Goal: Task Accomplishment & Management: Use online tool/utility

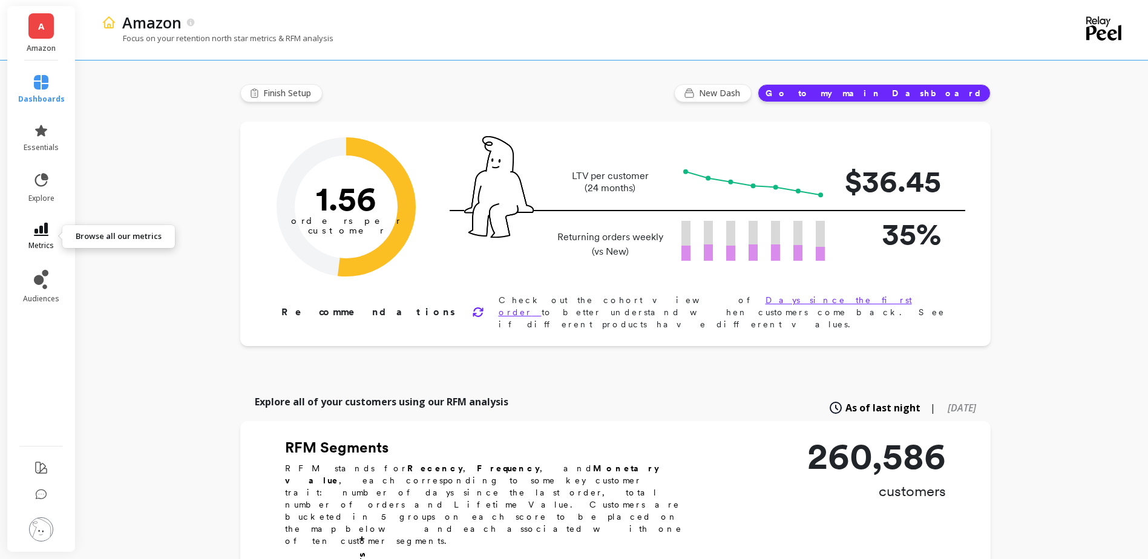
click at [31, 243] on span "metrics" at bounding box center [40, 246] width 25 height 10
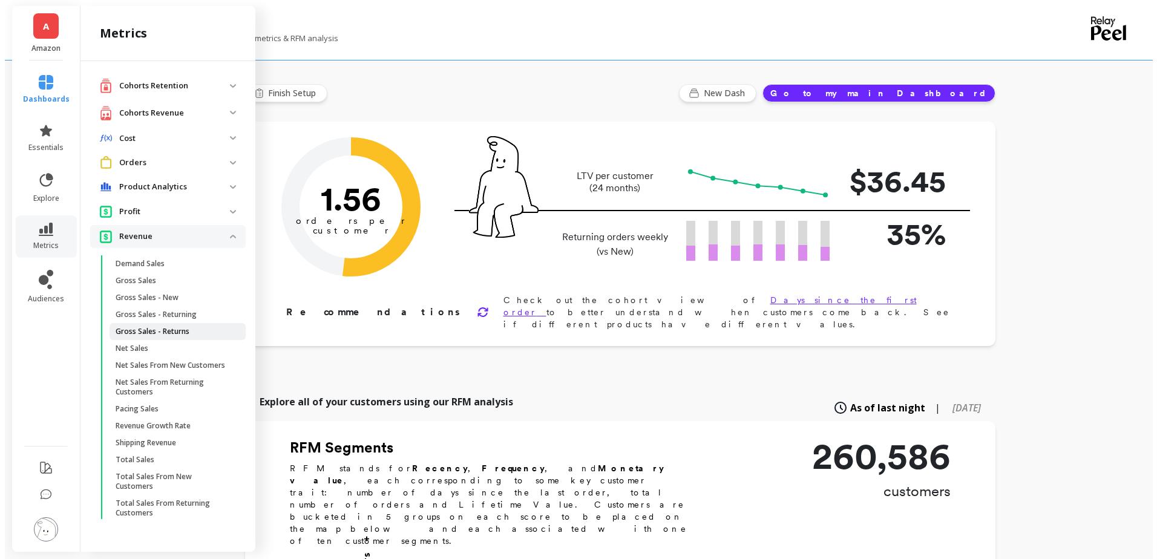
scroll to position [1, 0]
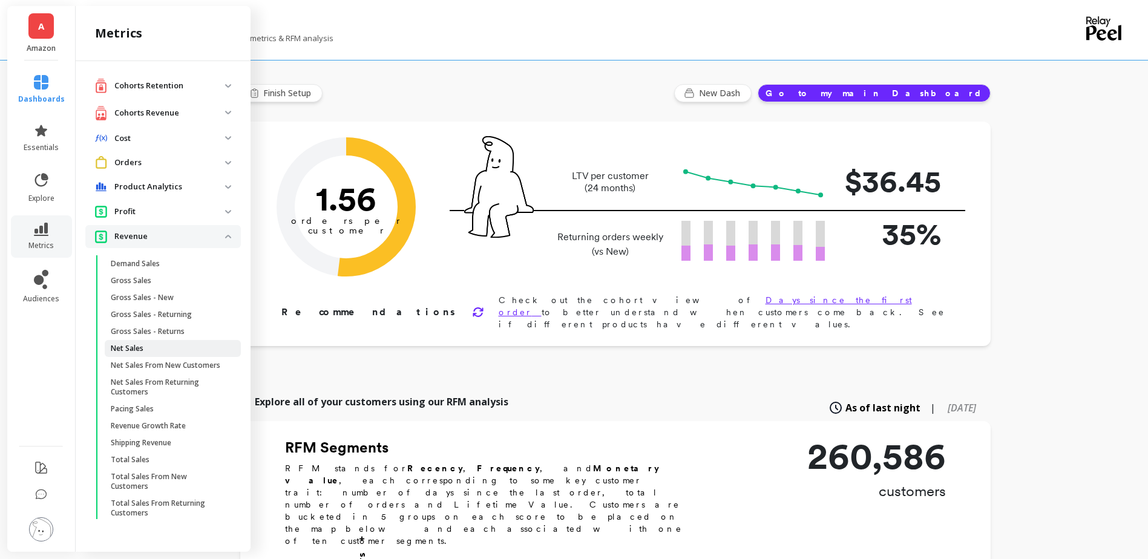
click at [160, 349] on span "Net Sales" at bounding box center [169, 349] width 116 height 10
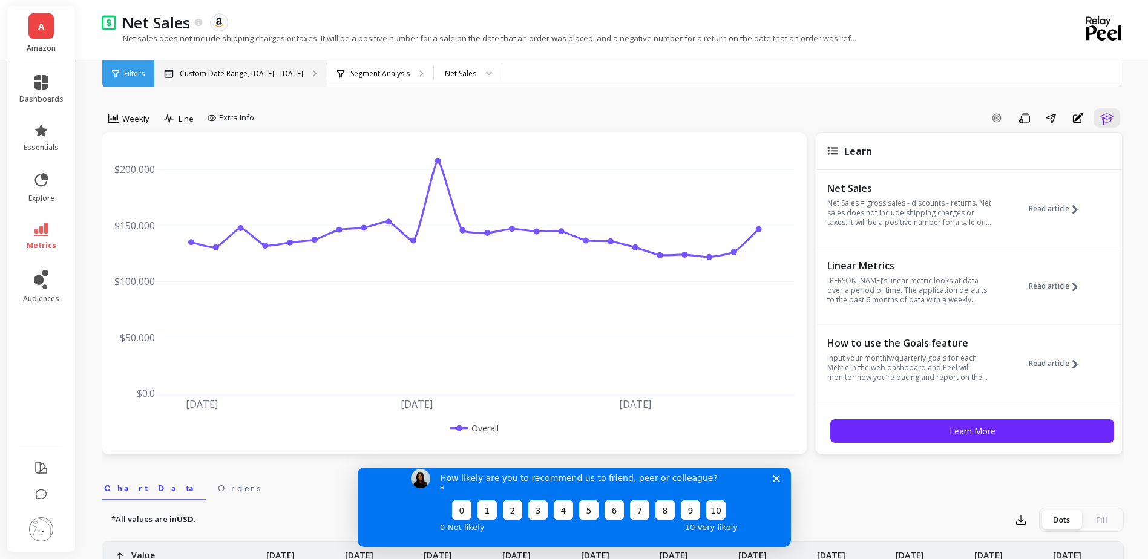
click at [318, 70] on div "Custom Date Range, [DATE] - [DATE]" at bounding box center [240, 74] width 172 height 27
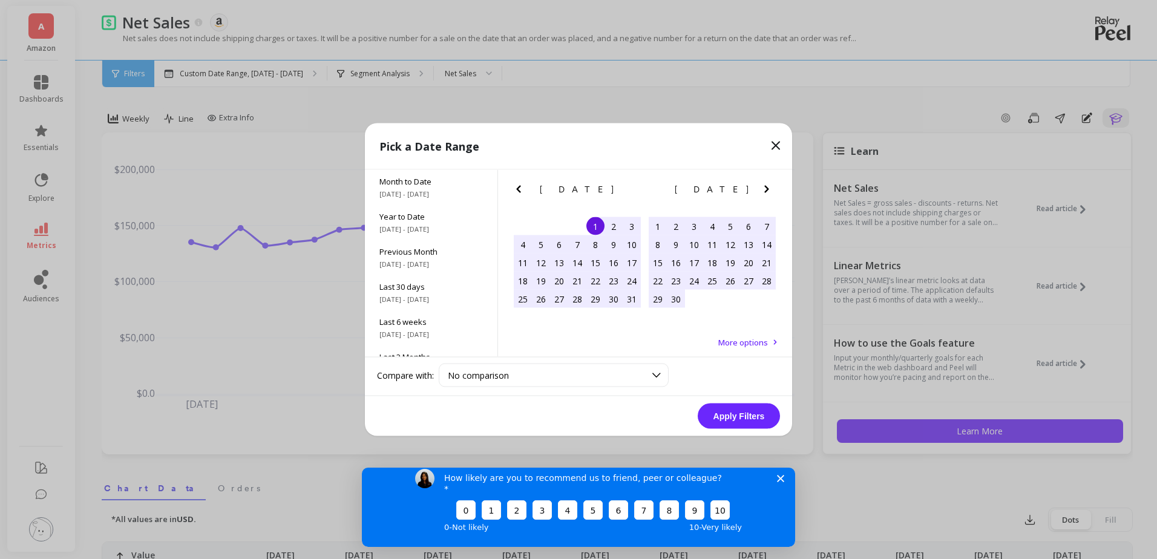
click at [769, 191] on icon "Next Month" at bounding box center [766, 189] width 15 height 15
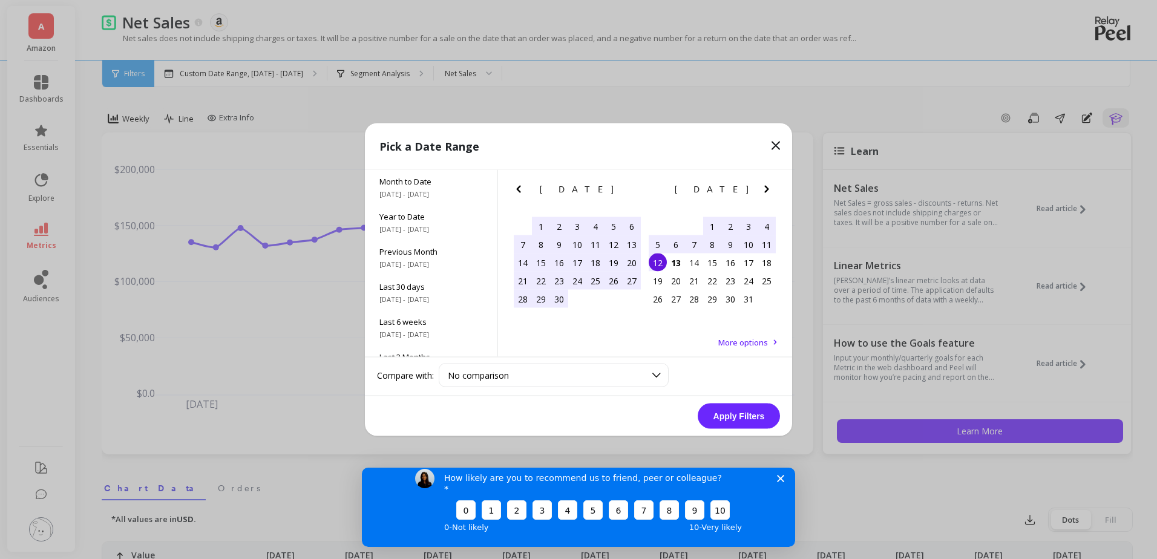
click at [677, 243] on div "6" at bounding box center [676, 244] width 18 height 18
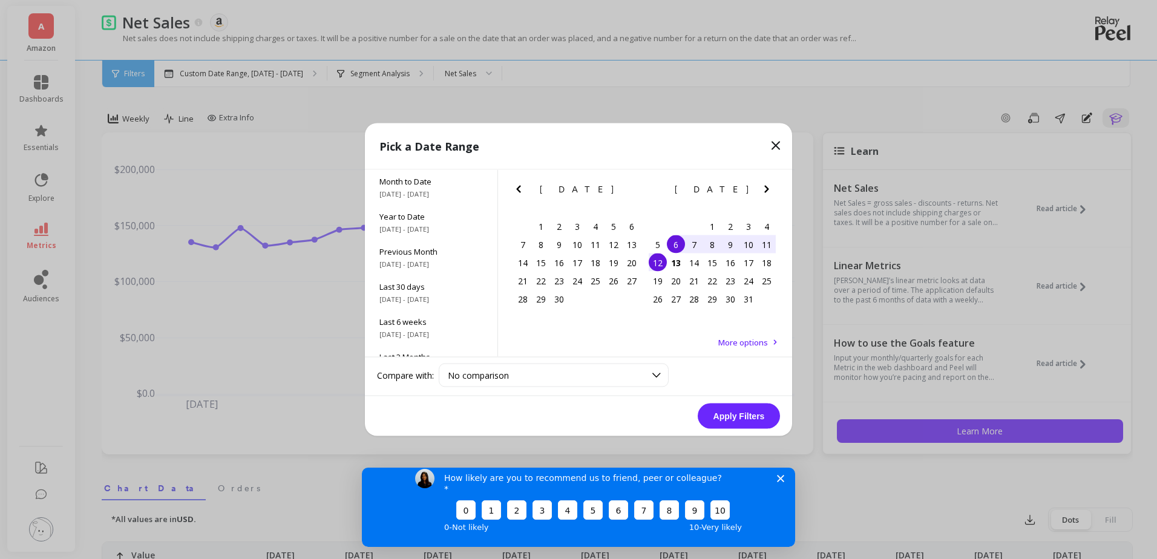
click at [653, 265] on div "12" at bounding box center [658, 263] width 18 height 18
click at [740, 408] on button "Apply Filters" at bounding box center [739, 416] width 82 height 25
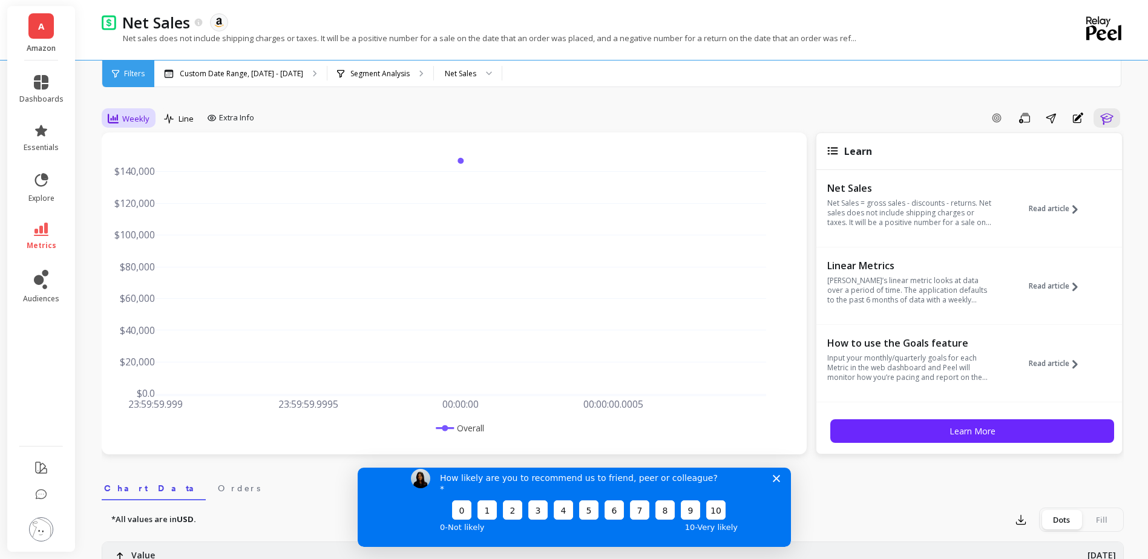
click at [145, 116] on span "Weekly" at bounding box center [135, 118] width 27 height 11
click at [152, 171] on div "Daily" at bounding box center [146, 168] width 69 height 11
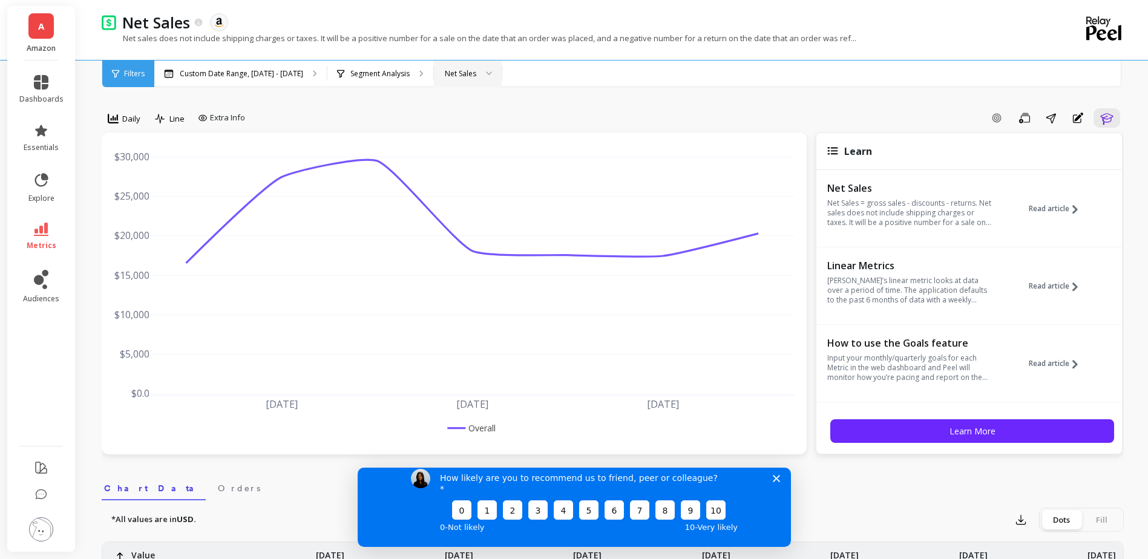
click at [434, 68] on div "Net Sales" at bounding box center [468, 74] width 68 height 27
click at [362, 70] on p "Segment Analysis" at bounding box center [379, 74] width 59 height 10
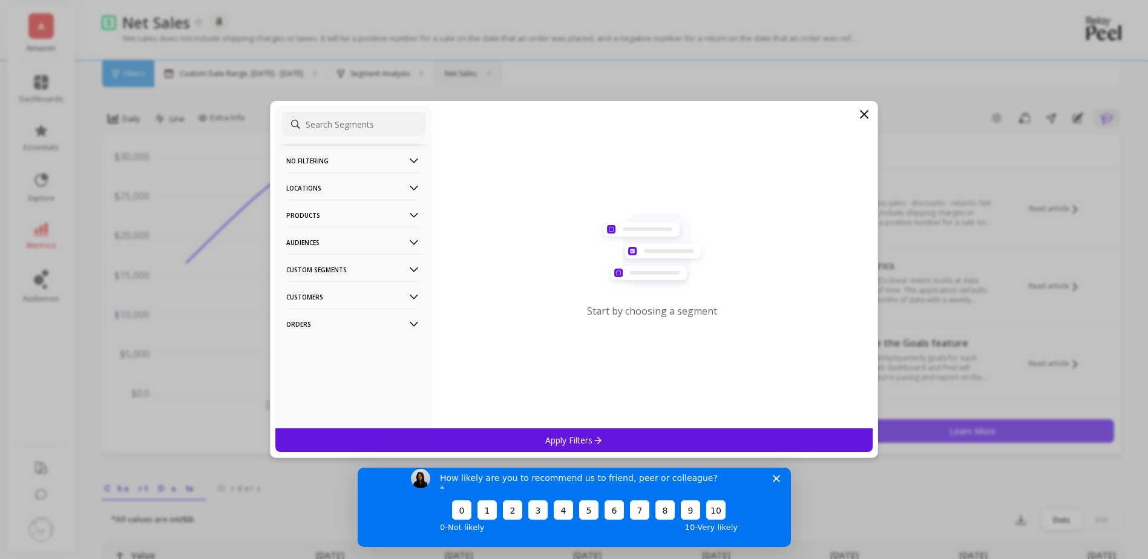
click at [342, 218] on p "Products" at bounding box center [353, 215] width 134 height 31
click at [310, 232] on div "ASIN" at bounding box center [353, 238] width 144 height 19
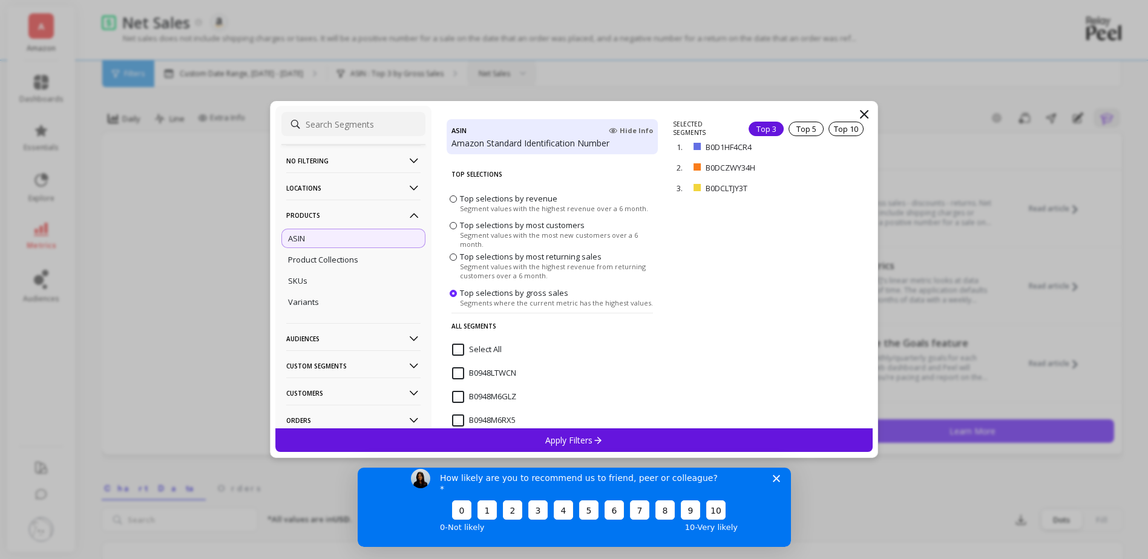
click at [466, 352] on input "Select All" at bounding box center [477, 350] width 50 height 12
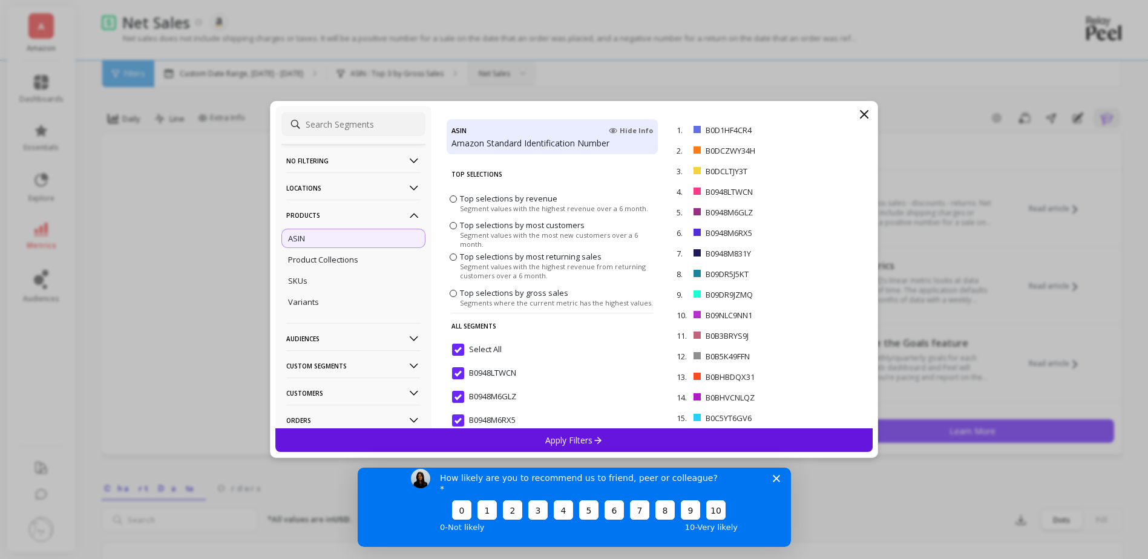
click at [592, 445] on p "Apply Filters" at bounding box center [573, 439] width 57 height 11
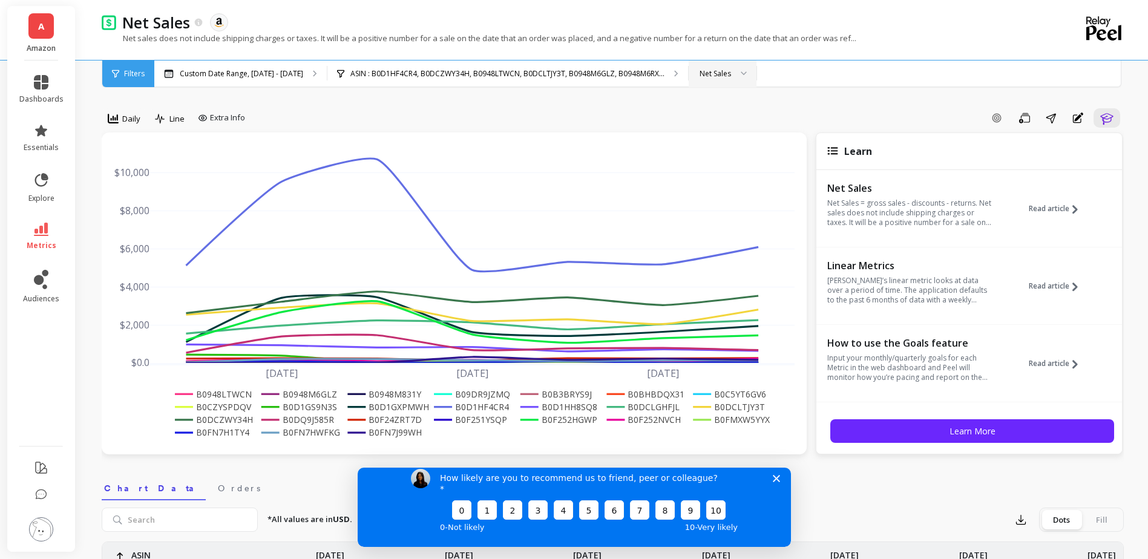
scroll to position [242, 0]
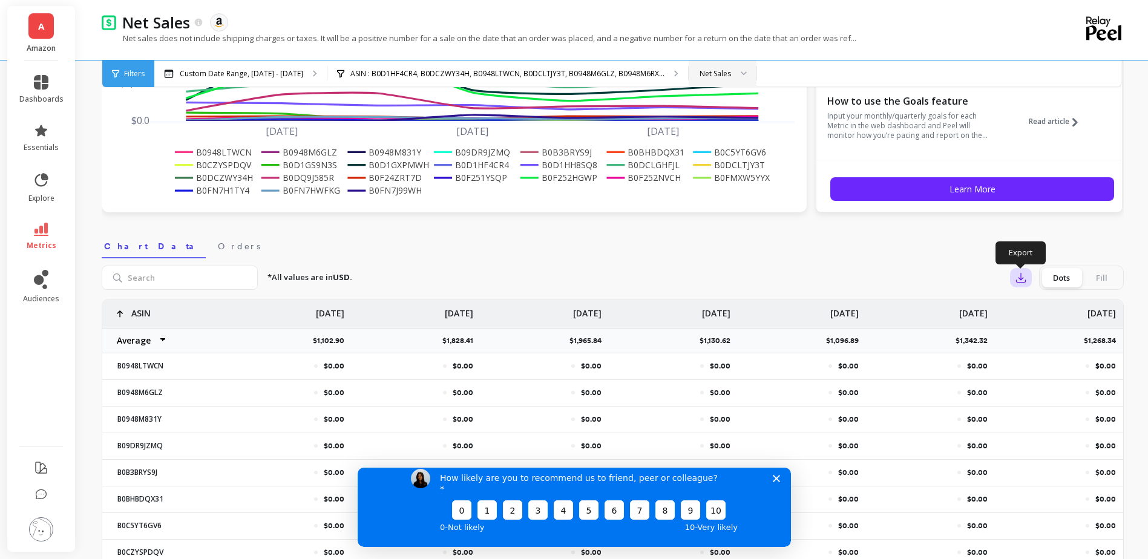
click at [1015, 280] on icon "button" at bounding box center [1021, 278] width 12 height 12
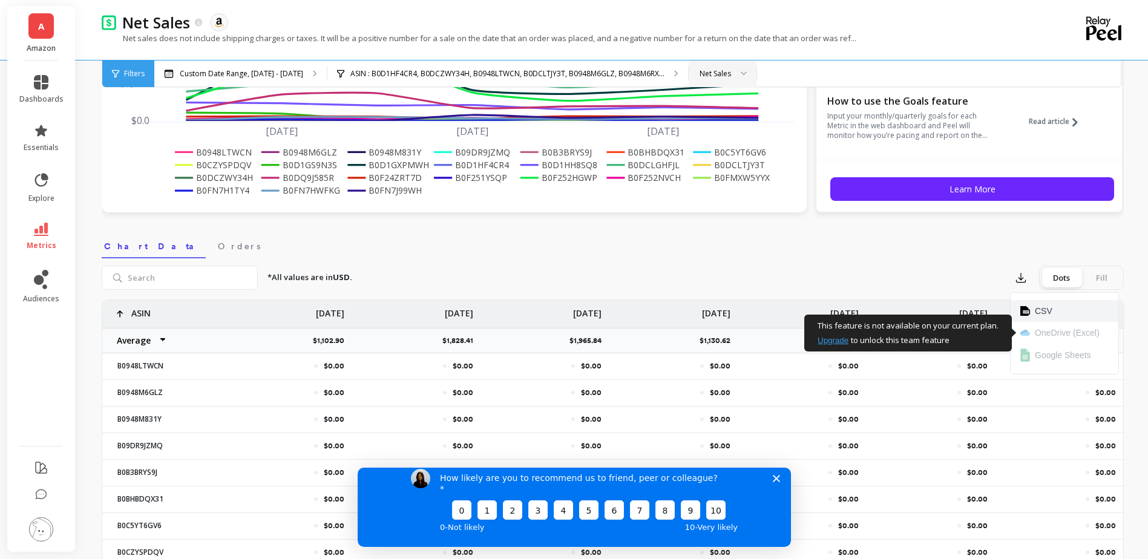
click at [1028, 312] on img at bounding box center [1025, 311] width 10 height 10
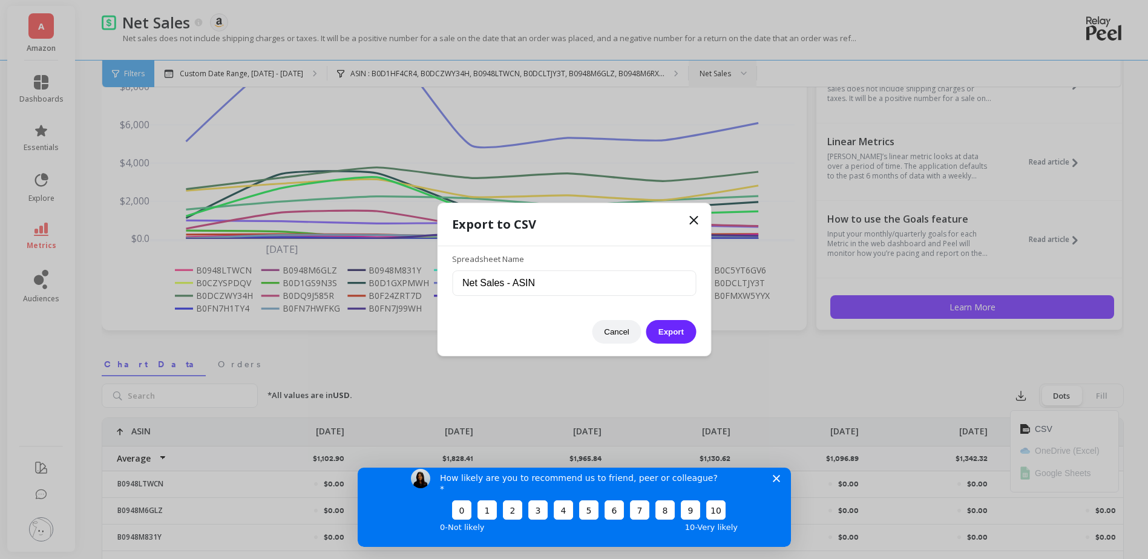
scroll to position [0, 0]
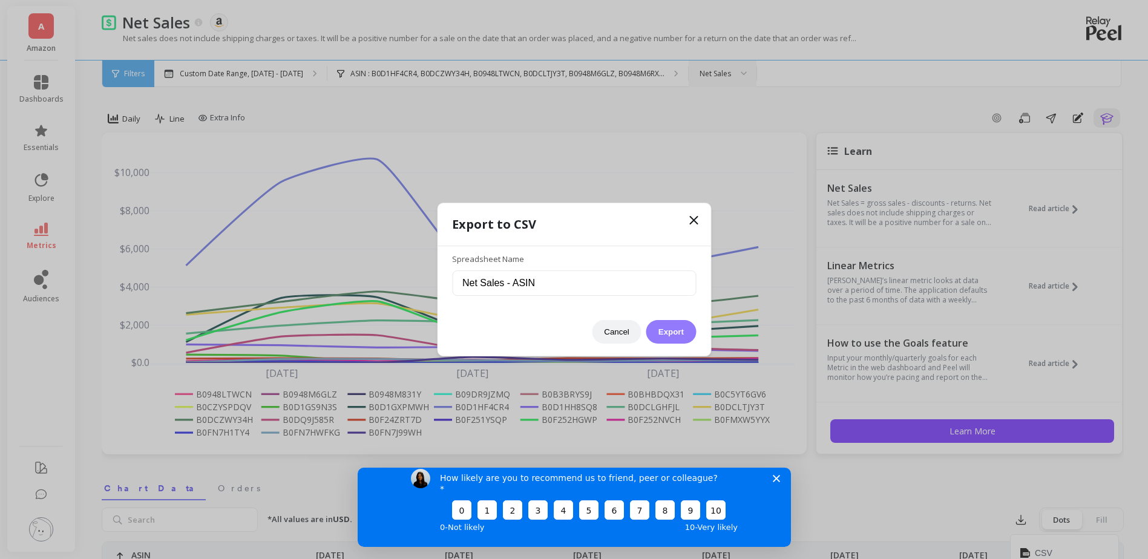
click at [653, 336] on button "Export" at bounding box center [671, 332] width 50 height 24
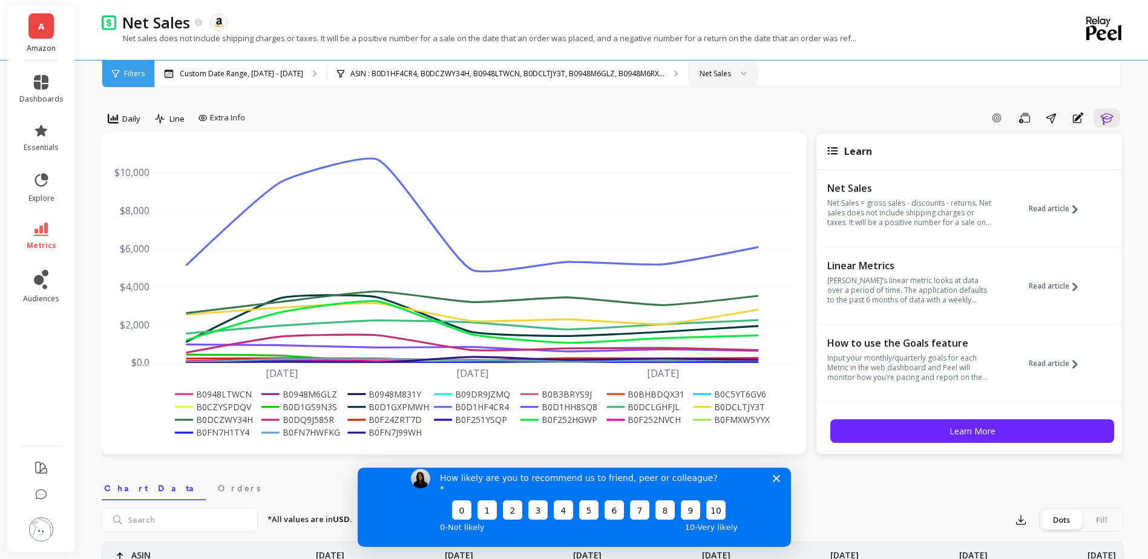
click at [48, 25] on link "A" at bounding box center [40, 25] width 25 height 25
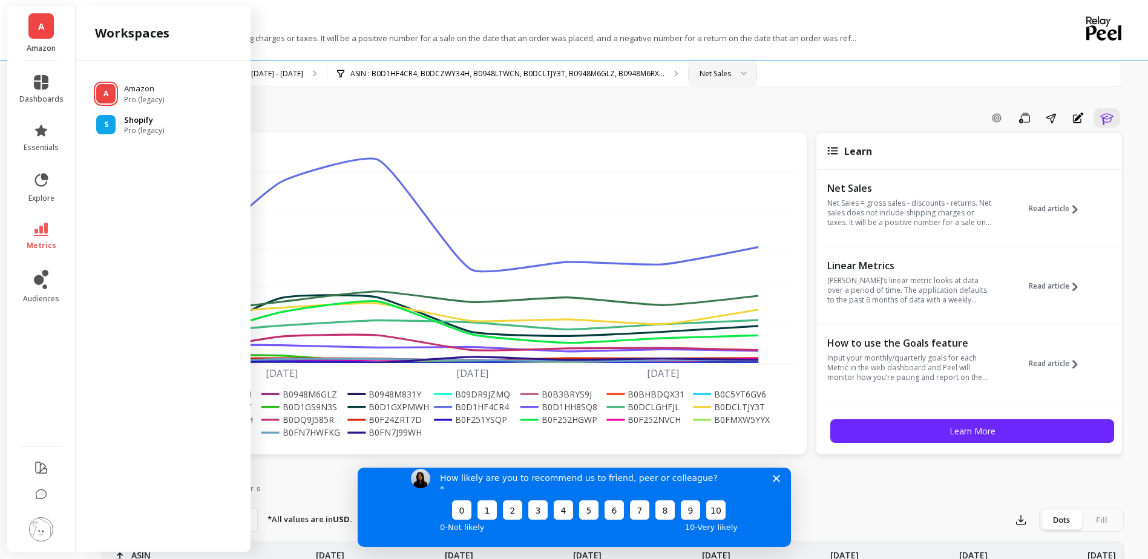
click at [127, 126] on span "Pro (legacy)" at bounding box center [144, 131] width 40 height 10
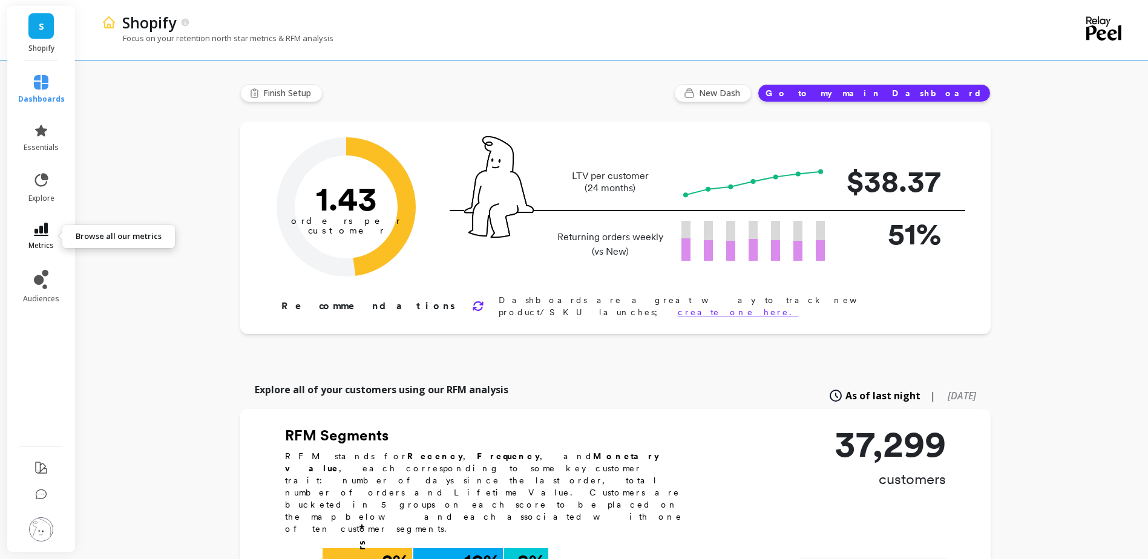
click at [45, 236] on link "metrics" at bounding box center [41, 237] width 47 height 28
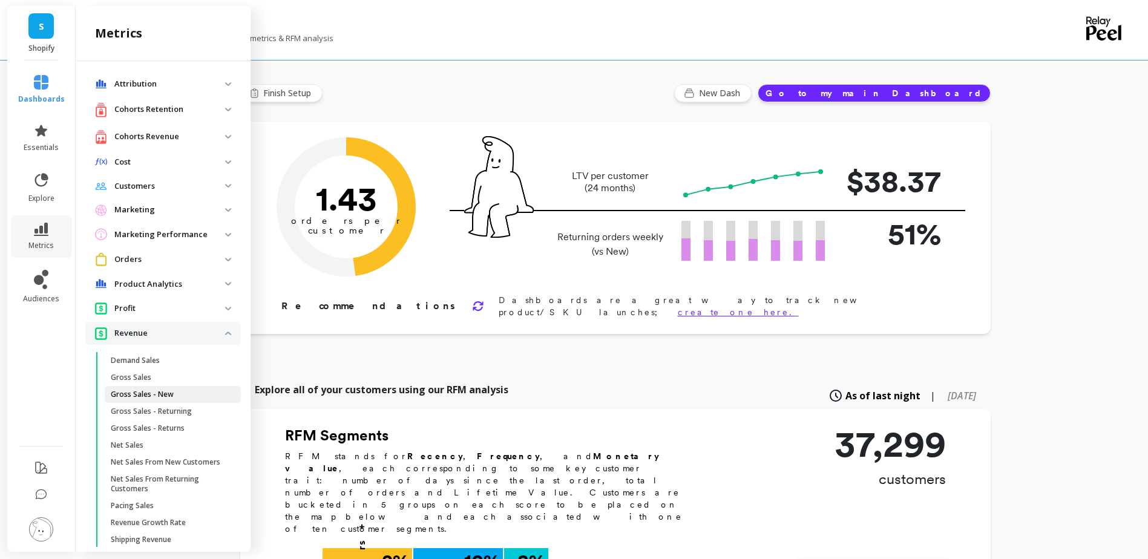
scroll to position [1, 0]
click at [168, 437] on link "Net Sales" at bounding box center [173, 444] width 136 height 17
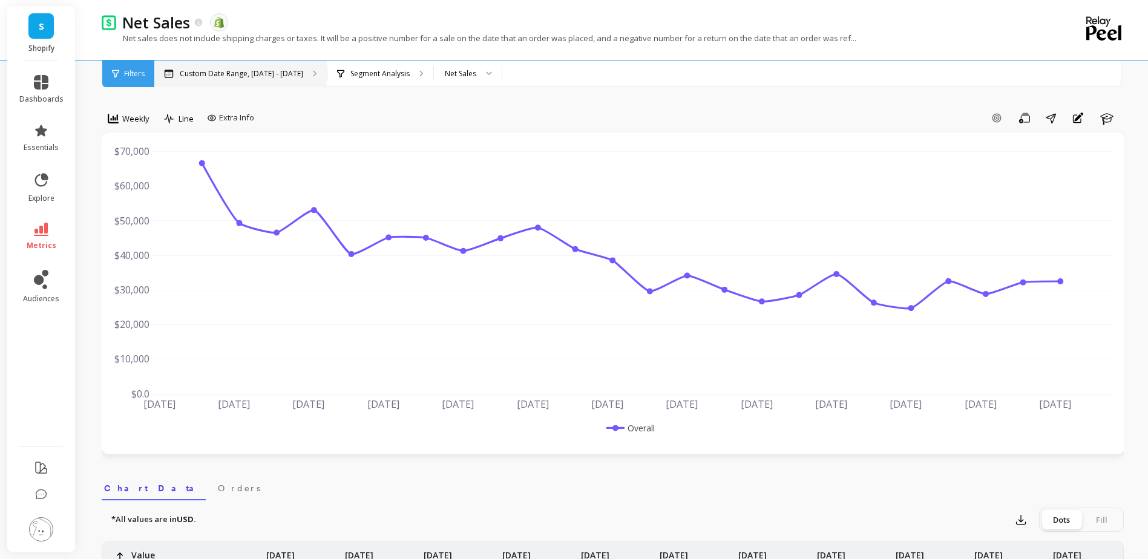
click at [274, 72] on p "Custom Date Range, [DATE] - [DATE]" at bounding box center [241, 74] width 123 height 10
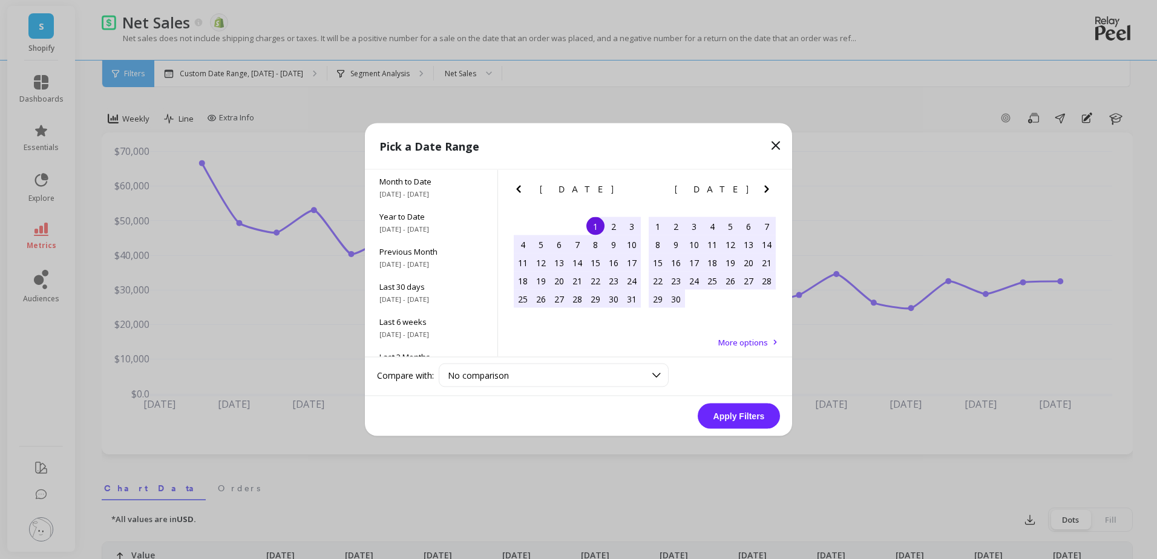
click at [762, 182] on icon "Next Month" at bounding box center [766, 189] width 15 height 15
click at [764, 182] on icon "Next Month" at bounding box center [766, 189] width 15 height 15
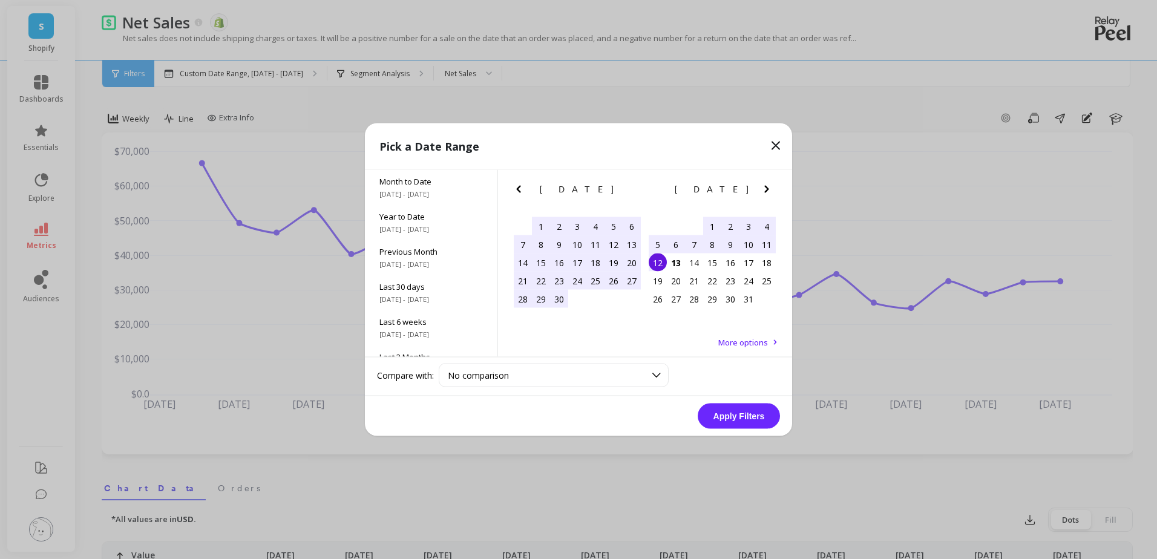
click at [669, 243] on div "6" at bounding box center [676, 244] width 18 height 18
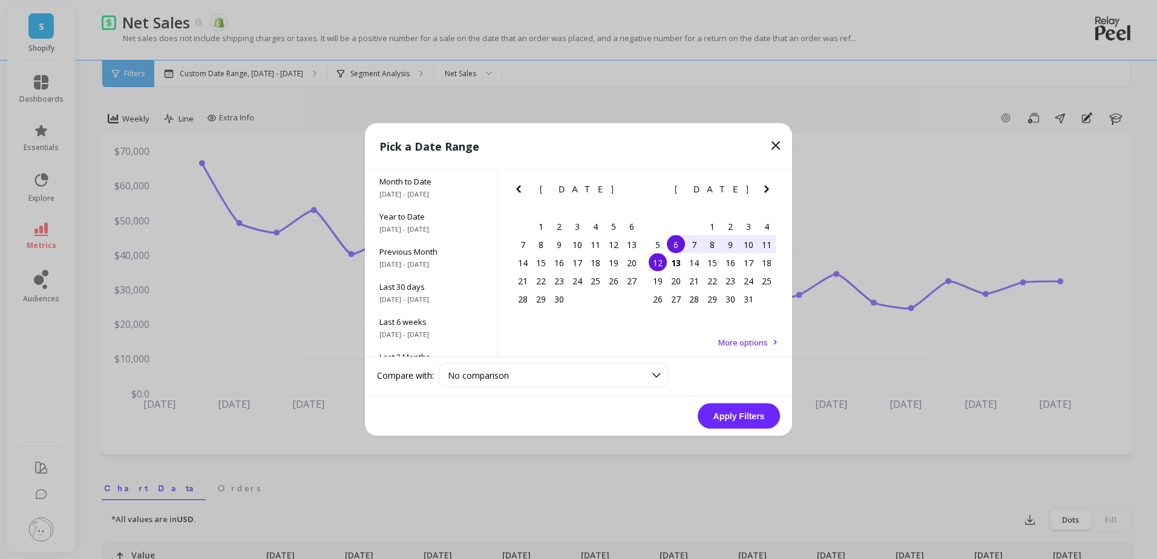
click at [663, 264] on div "12" at bounding box center [658, 263] width 18 height 18
click at [749, 412] on button "Apply Filters" at bounding box center [739, 416] width 82 height 25
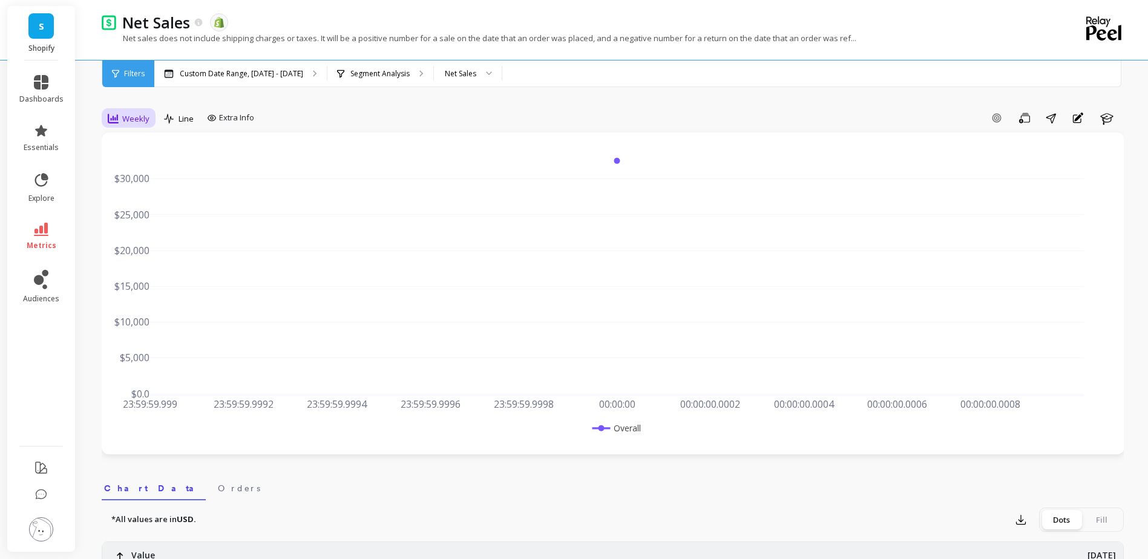
click at [137, 114] on span "Weekly" at bounding box center [135, 118] width 27 height 11
click at [154, 174] on div "Daily" at bounding box center [146, 168] width 69 height 11
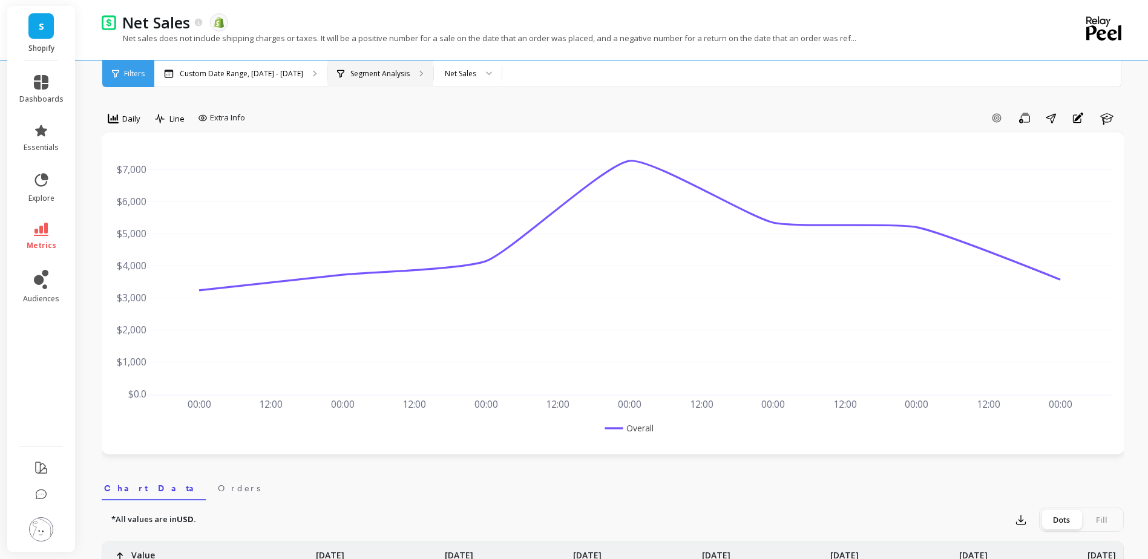
click at [407, 77] on div "Segment Analysis" at bounding box center [380, 74] width 106 height 27
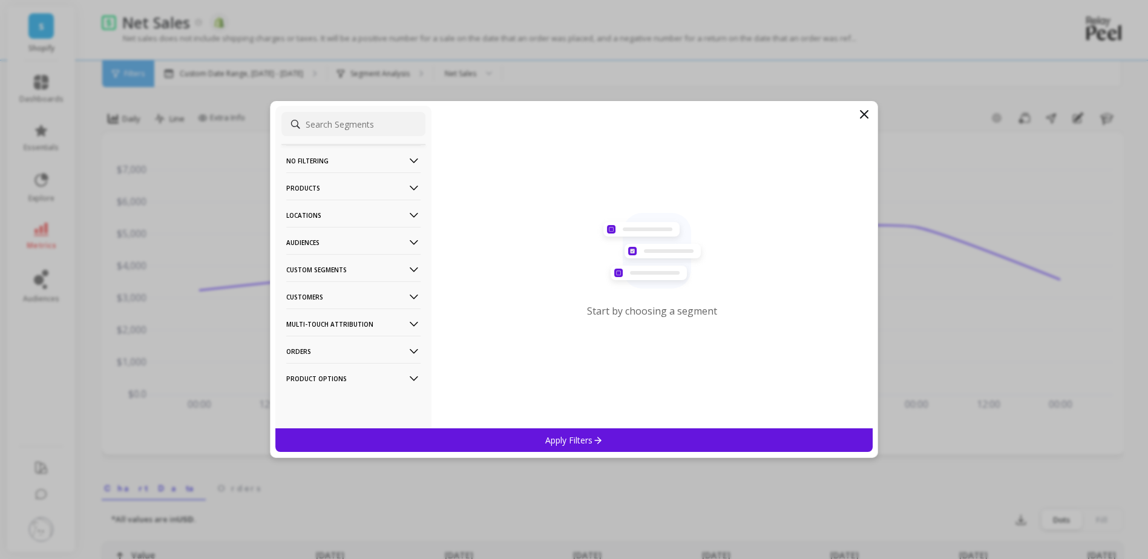
click at [386, 183] on p "Products" at bounding box center [353, 187] width 134 height 31
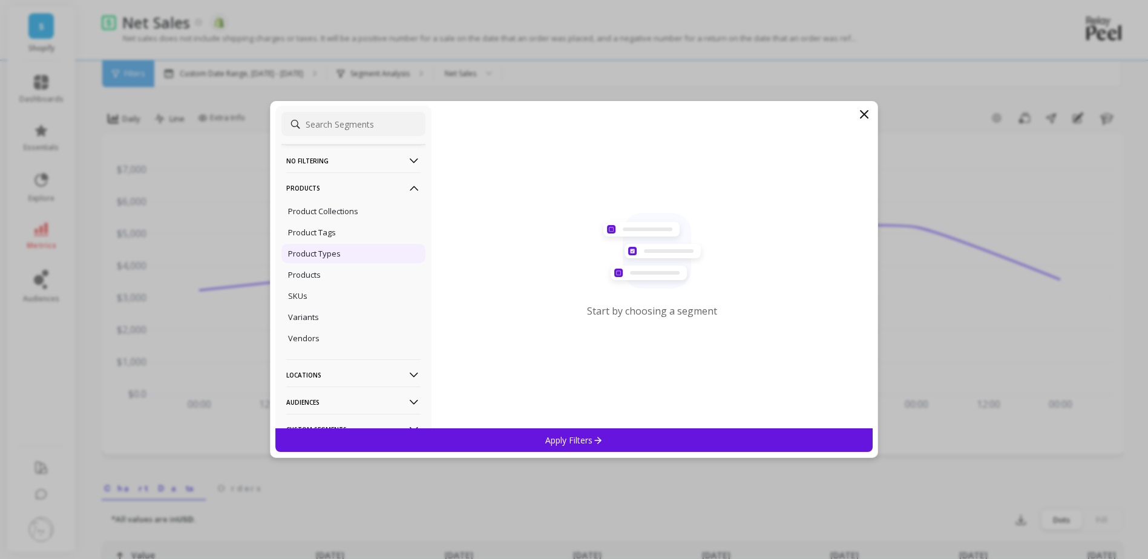
click at [350, 261] on div "Product Types" at bounding box center [353, 253] width 144 height 19
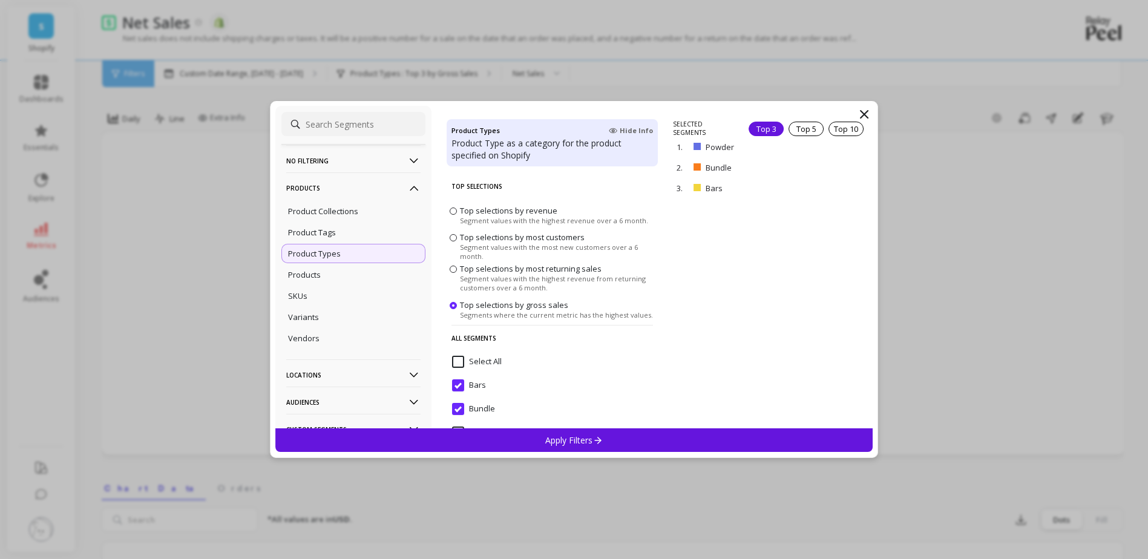
click at [598, 436] on icon at bounding box center [597, 440] width 10 height 10
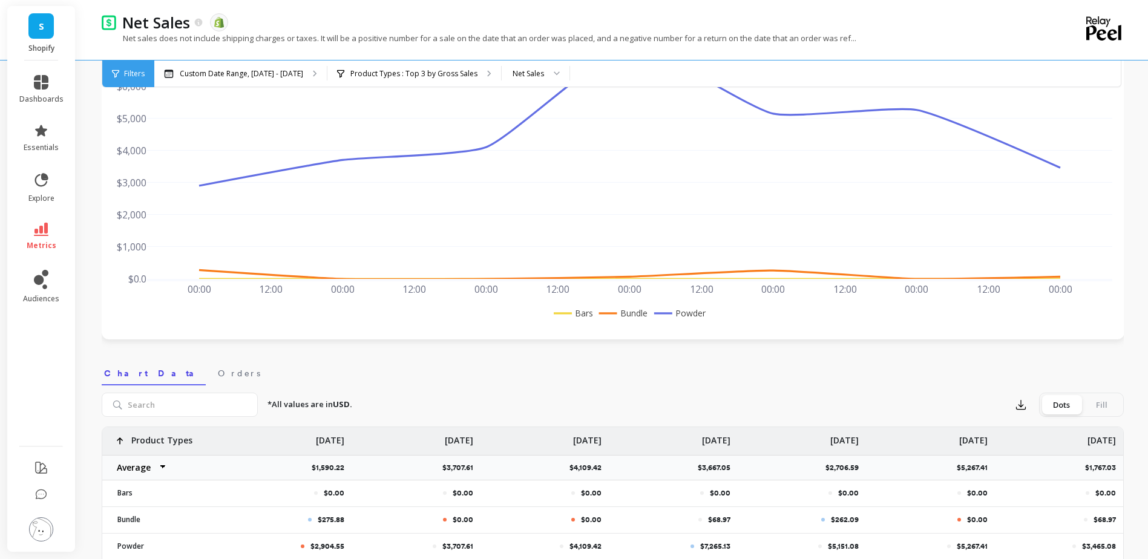
scroll to position [303, 0]
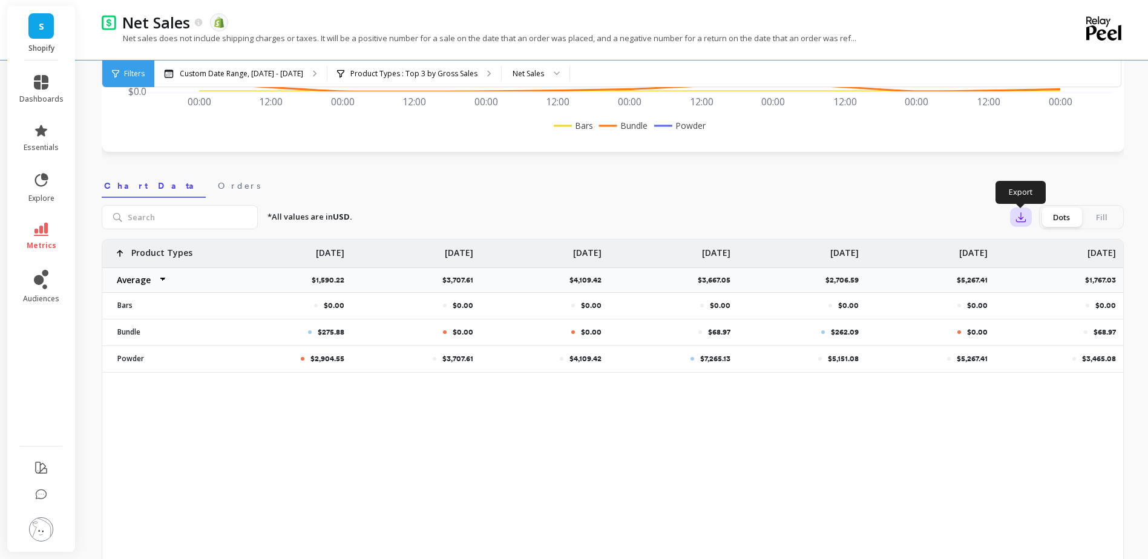
click at [1015, 219] on icon "button" at bounding box center [1021, 217] width 12 height 12
click at [1029, 251] on img at bounding box center [1025, 251] width 10 height 10
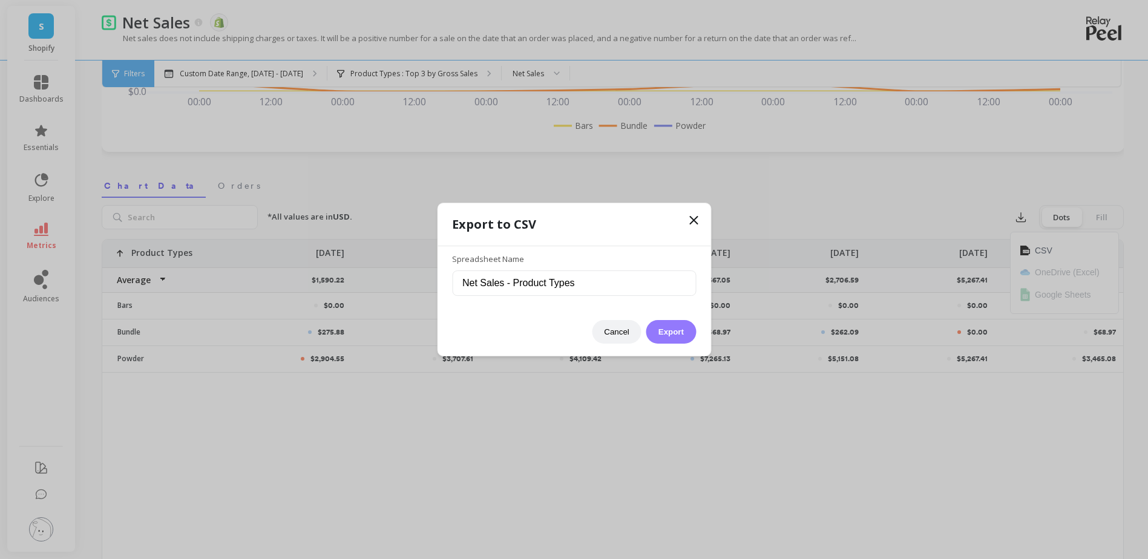
drag, startPoint x: 693, startPoint y: 330, endPoint x: 683, endPoint y: 332, distance: 10.0
click at [692, 331] on button "Export" at bounding box center [671, 332] width 50 height 24
